Goal: Book appointment/travel/reservation

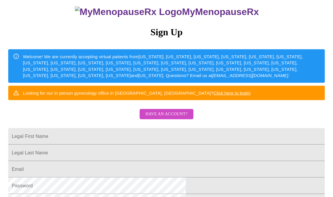
scroll to position [54, 0]
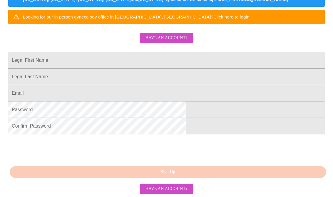
click at [174, 42] on span "Have an account?" at bounding box center [167, 37] width 42 height 7
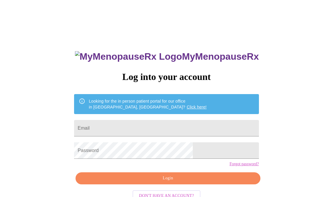
click at [144, 125] on input "Email" at bounding box center [166, 128] width 185 height 16
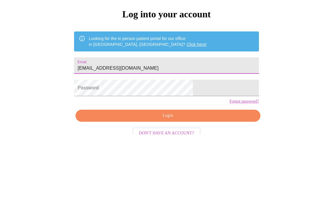
type input "[EMAIL_ADDRESS][DOMAIN_NAME]"
click at [295, 40] on div "MyMenopauseRx Log into your account Looking for the in person patient portal fo…" at bounding box center [166, 120] width 329 height 237
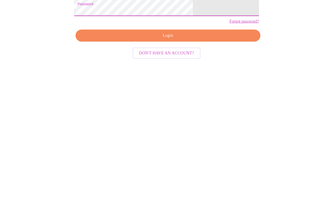
click at [184, 156] on span "Login" at bounding box center [167, 159] width 171 height 7
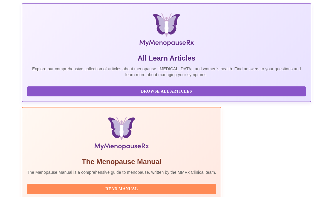
scroll to position [129, 0]
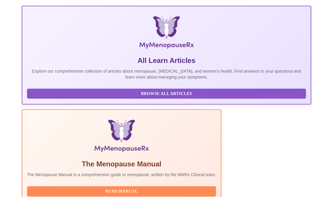
scroll to position [129, 0]
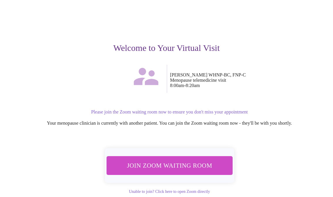
scroll to position [30, 0]
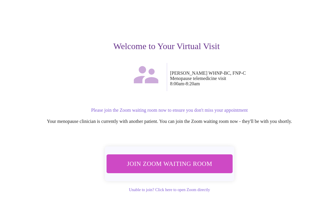
click at [174, 159] on span "Join Zoom Waiting Room" at bounding box center [170, 164] width 112 height 11
